Goal: Information Seeking & Learning: Learn about a topic

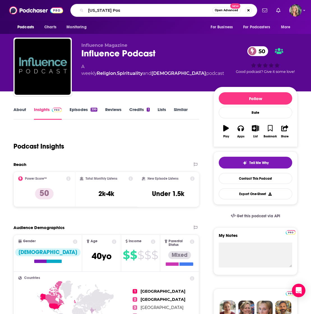
type input "[US_STATE] Post"
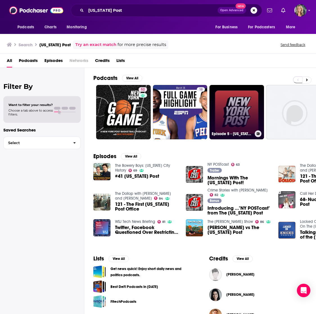
click at [237, 108] on link "Episode 5 - [US_STATE] Post" at bounding box center [236, 112] width 54 height 54
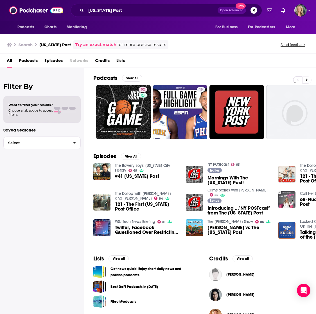
click at [219, 177] on span "Mornings With The [US_STATE] Post!" at bounding box center [239, 181] width 64 height 10
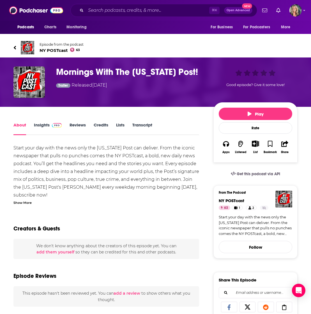
click at [40, 122] on link "Insights" at bounding box center [48, 128] width 28 height 13
